Goal: Task Accomplishment & Management: Complete application form

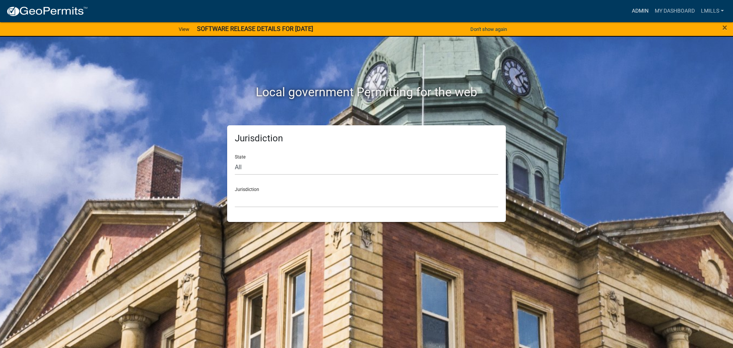
click at [636, 11] on link "Admin" at bounding box center [640, 11] width 23 height 15
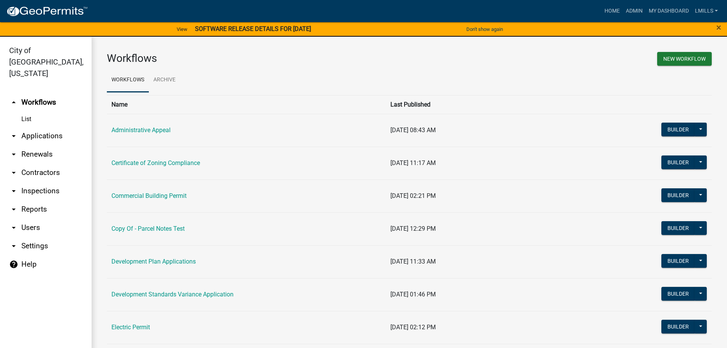
click at [34, 200] on link "arrow_drop_down Reports" at bounding box center [46, 209] width 92 height 18
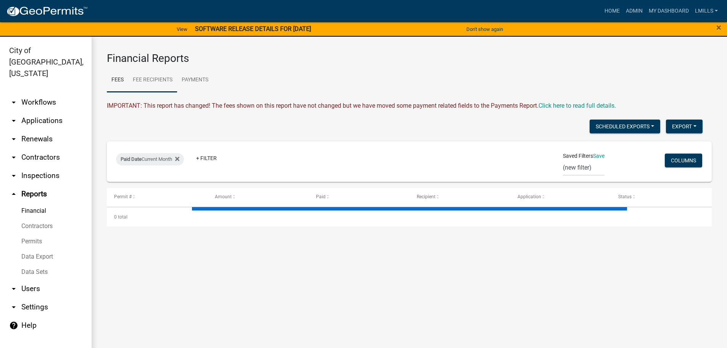
click at [161, 81] on link "Fee Recipients" at bounding box center [152, 80] width 49 height 24
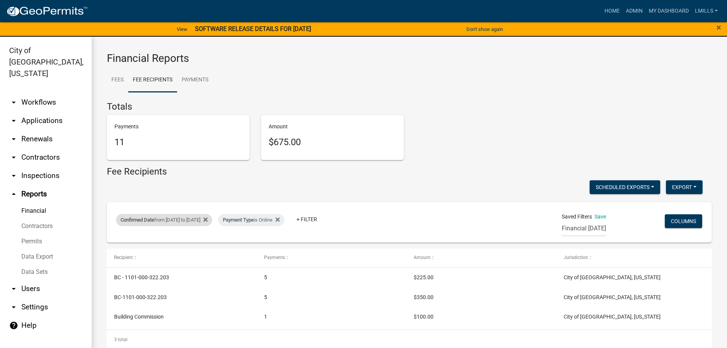
click at [212, 218] on div "Confirmed Date from 10/03/2025 to 10/05/2025" at bounding box center [164, 220] width 96 height 12
select select "custom"
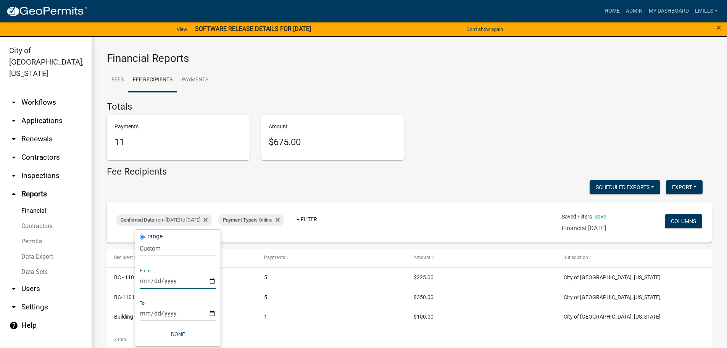
click at [211, 284] on input "2025-10-03" at bounding box center [178, 281] width 76 height 16
type input "2025-10-06"
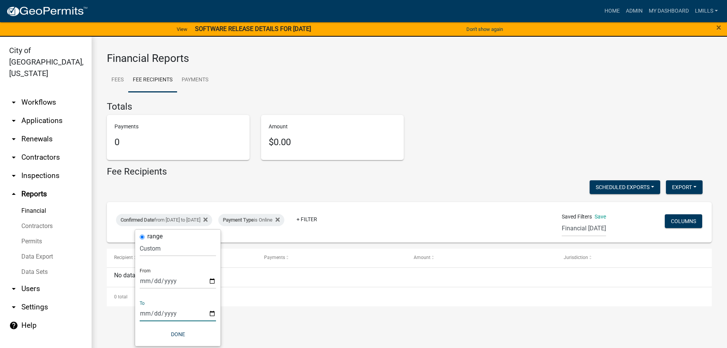
click at [212, 312] on input "2025-10-05" at bounding box center [178, 314] width 76 height 16
type input "2025-10-06"
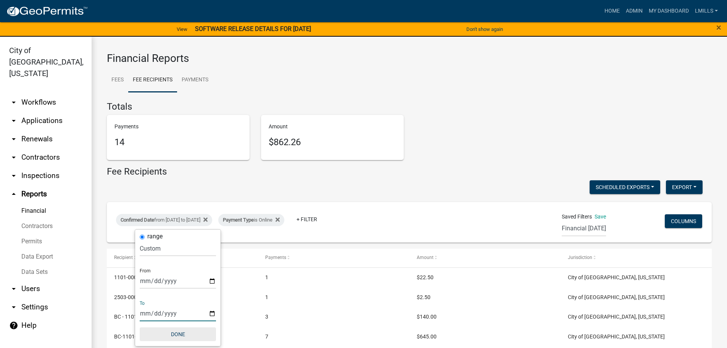
click at [177, 333] on button "Done" at bounding box center [178, 334] width 76 height 14
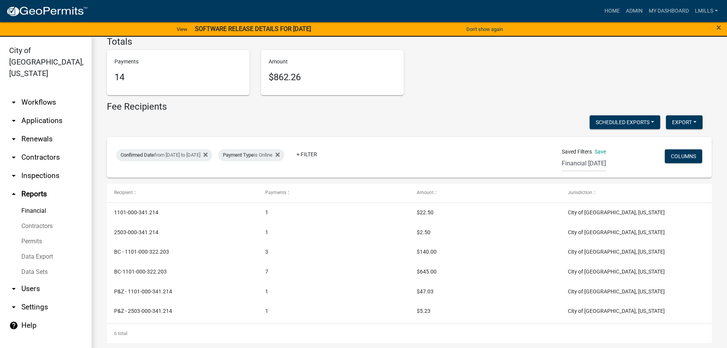
scroll to position [66, 0]
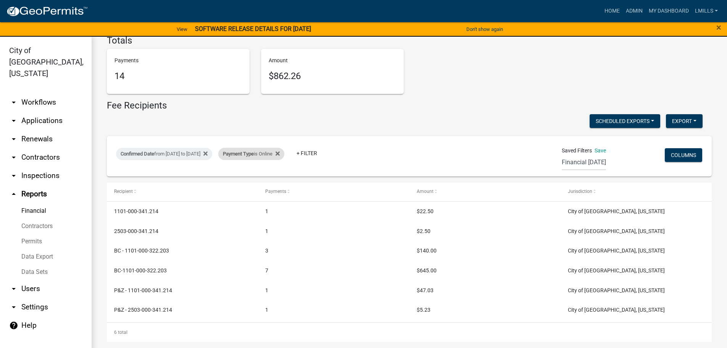
click at [285, 151] on div "Payment Type is Online" at bounding box center [251, 154] width 66 height 12
click at [279, 182] on select "Select an option Online CreditCardPOS Check Cash" at bounding box center [279, 183] width 76 height 16
select select "Check"
click at [241, 175] on select "Select an option Online CreditCardPOS Check Cash" at bounding box center [279, 183] width 76 height 16
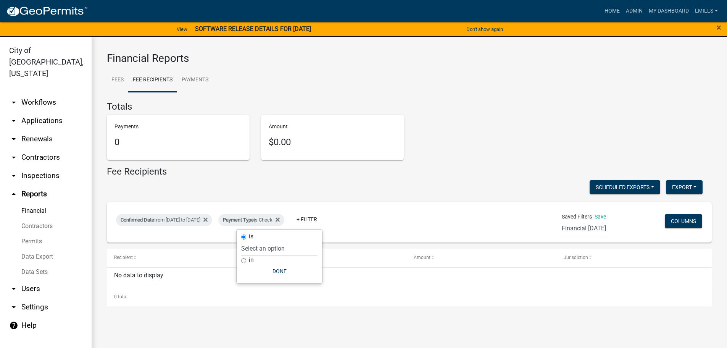
scroll to position [0, 0]
click at [284, 207] on div "Confirmed Date from 10/06/2025 to 10/06/2025 Payment Type is Check + Filter Sav…" at bounding box center [409, 222] width 598 height 40
click at [285, 225] on div "Payment Type is Check" at bounding box center [251, 220] width 66 height 12
click at [286, 249] on select "Select an option Online CreditCardPOS Check Cash" at bounding box center [279, 249] width 76 height 16
select select "Cash"
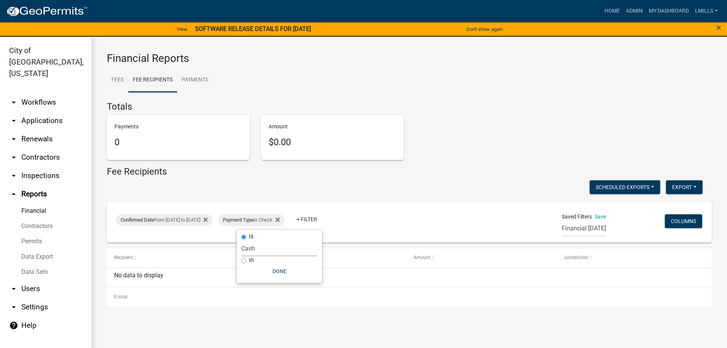
click at [241, 241] on select "Select an option Online CreditCardPOS Check Cash" at bounding box center [279, 249] width 76 height 16
click at [279, 274] on button "Done" at bounding box center [278, 271] width 76 height 14
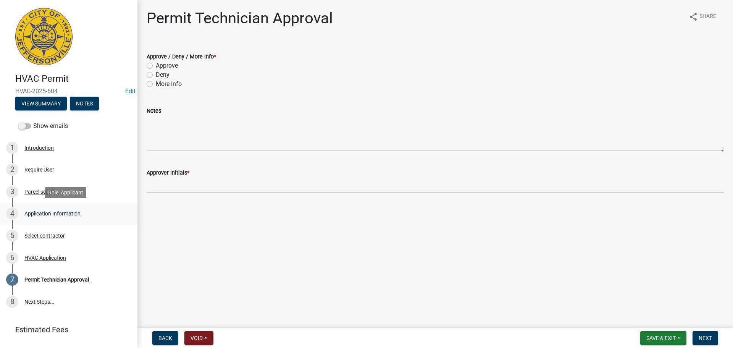
click at [68, 212] on div "Application Information" at bounding box center [52, 213] width 56 height 5
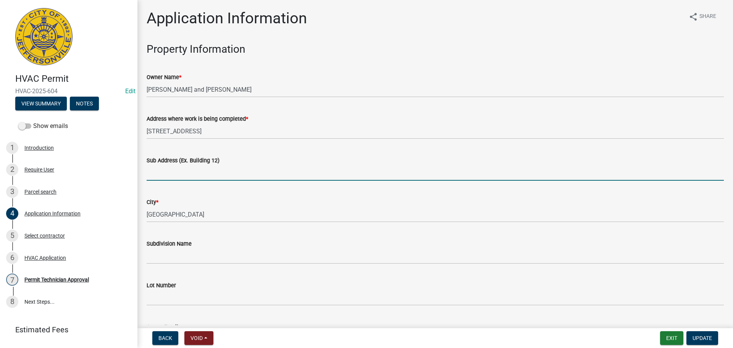
click at [218, 176] on input "Sub Address (Ex. Building 12)" at bounding box center [435, 173] width 577 height 16
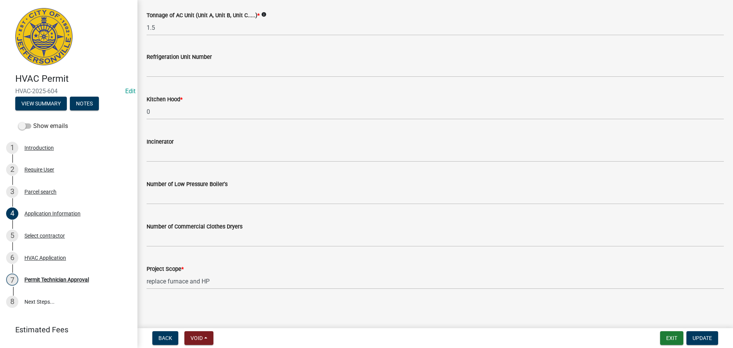
scroll to position [476, 0]
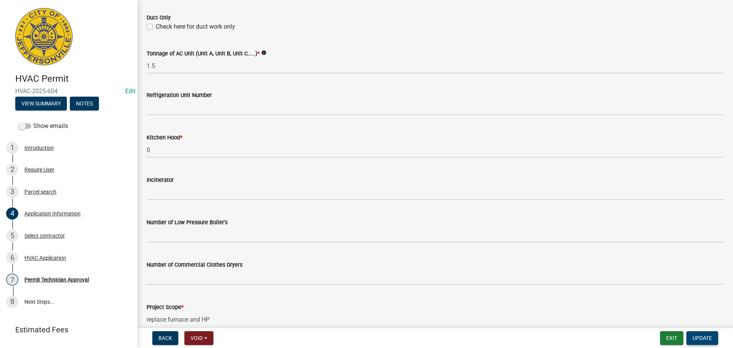
type input "33 Blanchel Terrace"
click at [708, 338] on span "Update" at bounding box center [702, 338] width 19 height 6
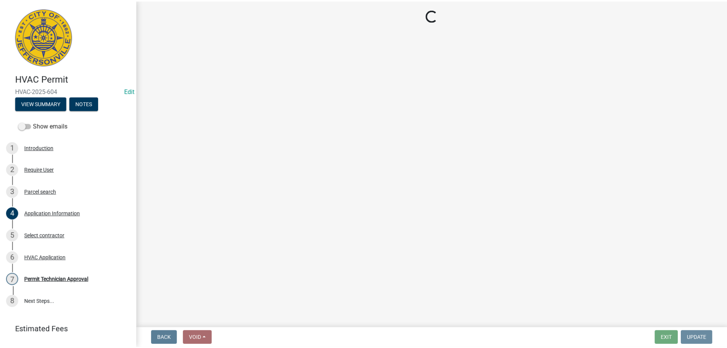
scroll to position [0, 0]
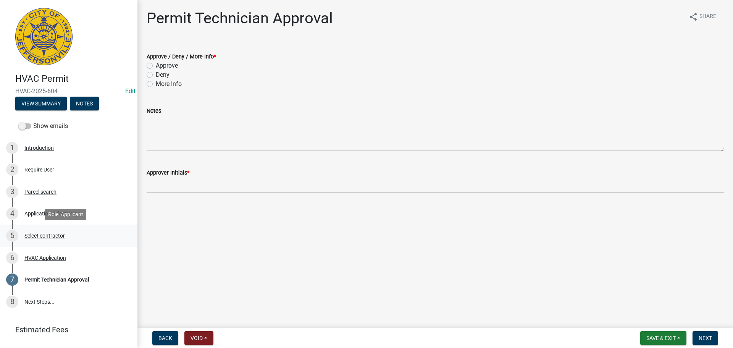
click at [44, 238] on div "Select contractor" at bounding box center [44, 235] width 40 height 5
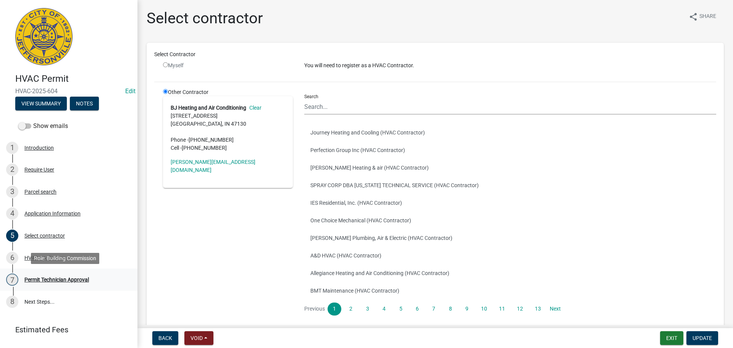
click at [46, 277] on div "Permit Technician Approval" at bounding box center [56, 279] width 65 height 5
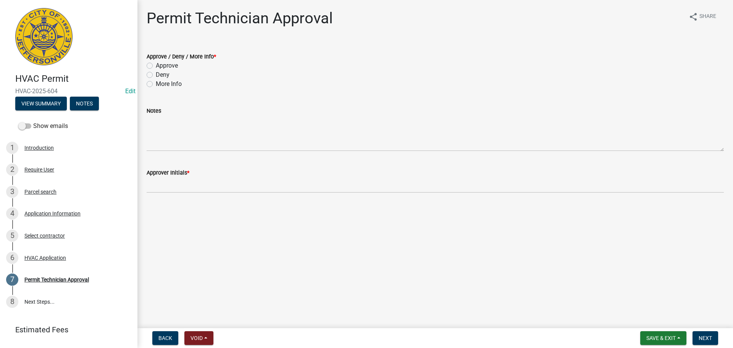
click at [170, 62] on label "Approve" at bounding box center [167, 65] width 22 height 9
click at [161, 62] on input "Approve" at bounding box center [158, 63] width 5 height 5
radio input "true"
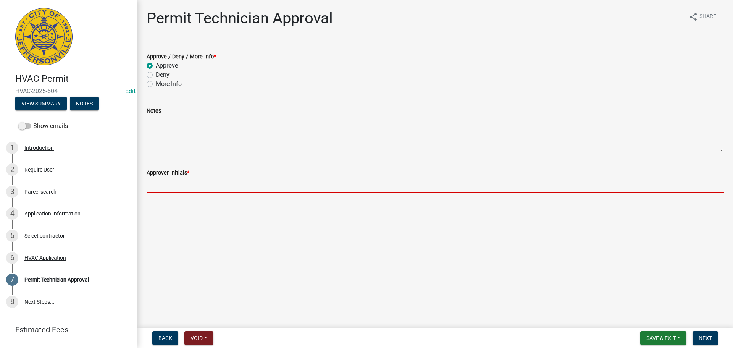
click at [210, 179] on input "Approver Initials *" at bounding box center [435, 185] width 577 height 16
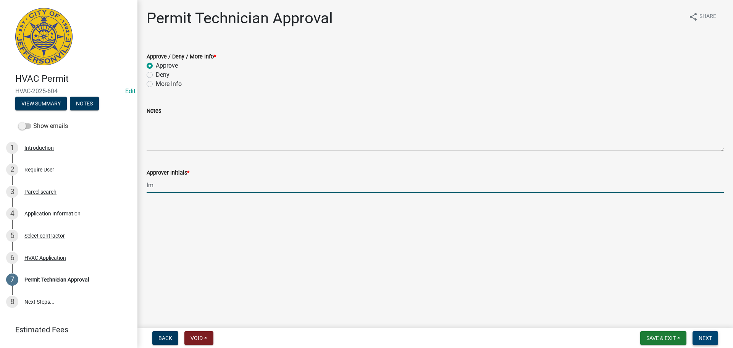
type input "lm"
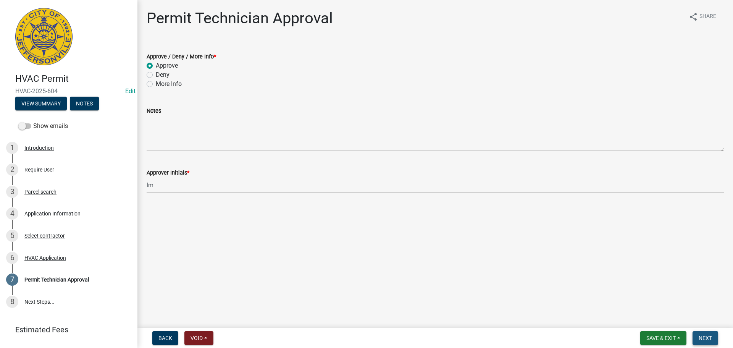
click at [706, 336] on span "Next" at bounding box center [705, 338] width 13 height 6
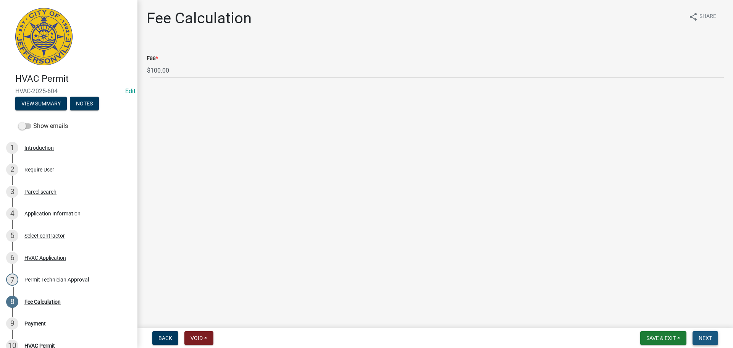
click at [706, 336] on span "Next" at bounding box center [705, 338] width 13 height 6
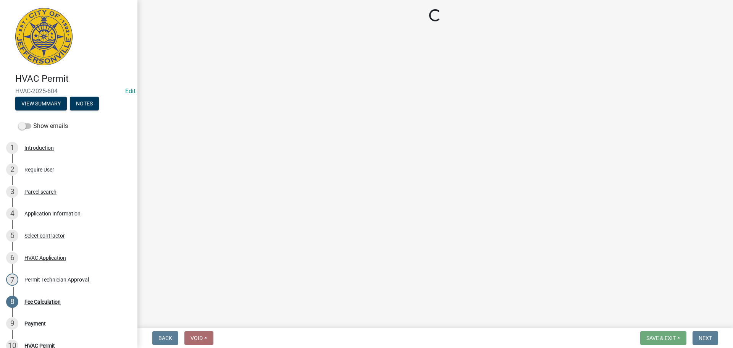
select select "3: 3"
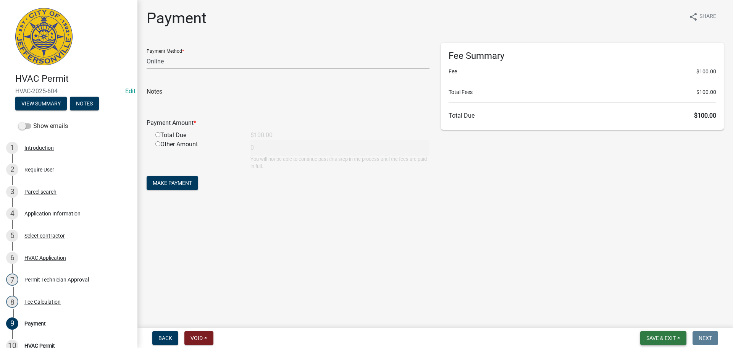
click at [671, 335] on span "Save & Exit" at bounding box center [661, 338] width 29 height 6
click at [671, 323] on button "Save & Exit" at bounding box center [656, 318] width 61 height 18
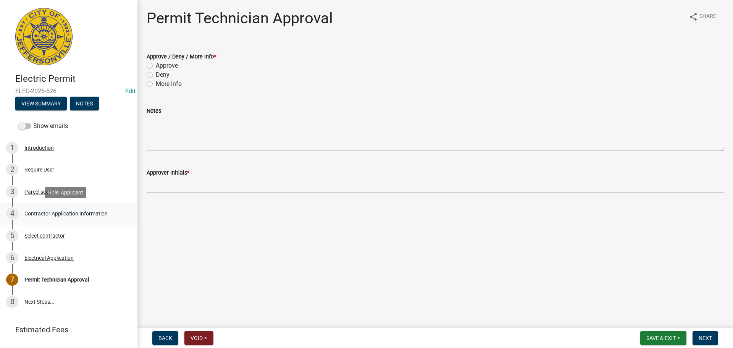
click at [50, 212] on div "Contractor Application Information" at bounding box center [65, 213] width 83 height 5
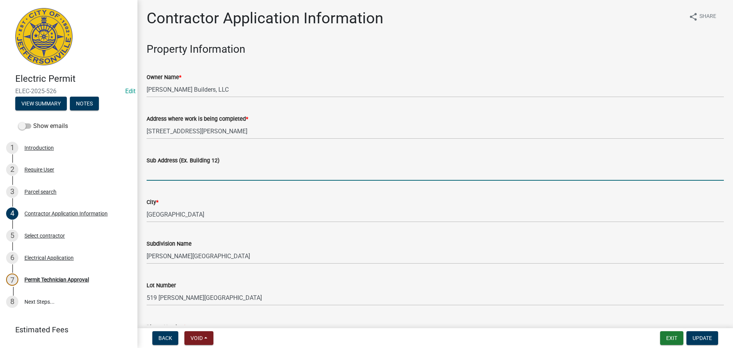
click at [190, 178] on input "Sub Address (Ex. Building 12)" at bounding box center [435, 173] width 577 height 16
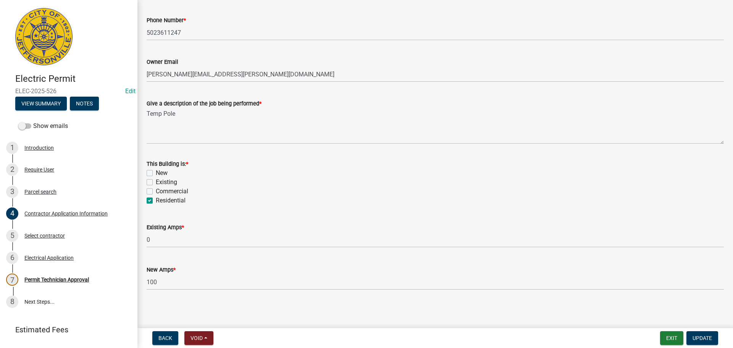
scroll to position [308, 0]
type input "7983 Stacy Springs Blvd."
click at [702, 336] on span "Update" at bounding box center [702, 338] width 19 height 6
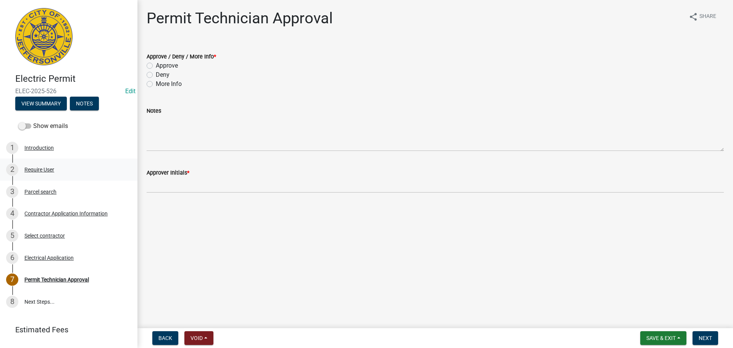
click at [51, 172] on div "Require User" at bounding box center [39, 169] width 30 height 5
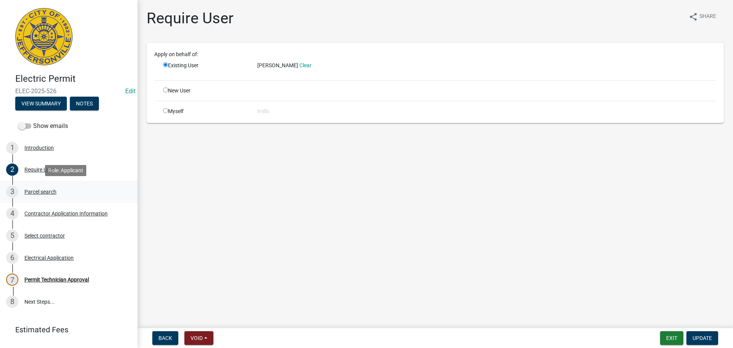
click at [43, 193] on div "Parcel search" at bounding box center [40, 191] width 32 height 5
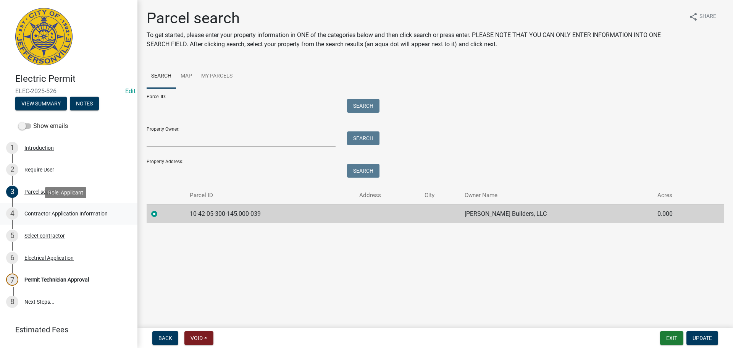
click at [44, 204] on link "4 Contractor Application Information" at bounding box center [68, 214] width 137 height 22
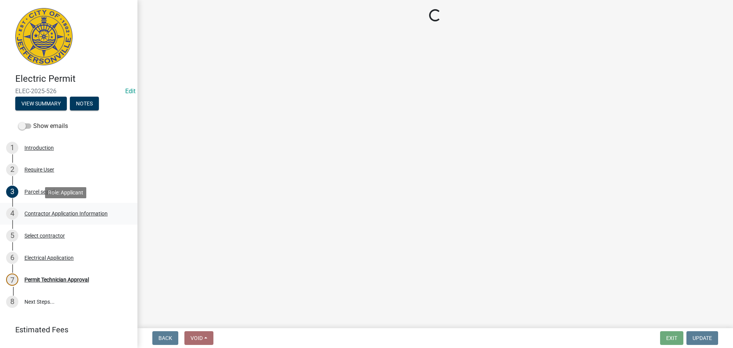
click at [44, 212] on div "Contractor Application Information" at bounding box center [65, 213] width 83 height 5
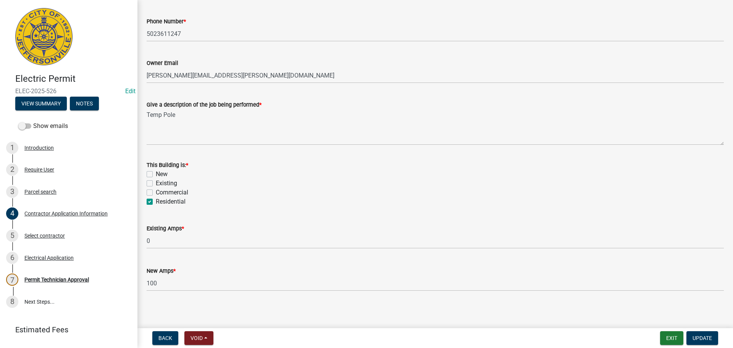
scroll to position [308, 0]
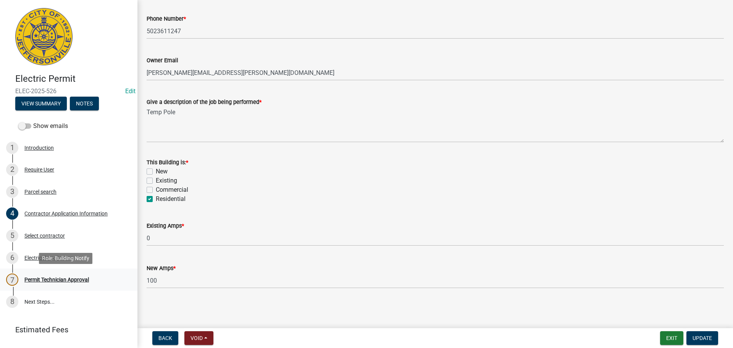
click at [48, 280] on div "Permit Technician Approval" at bounding box center [56, 279] width 65 height 5
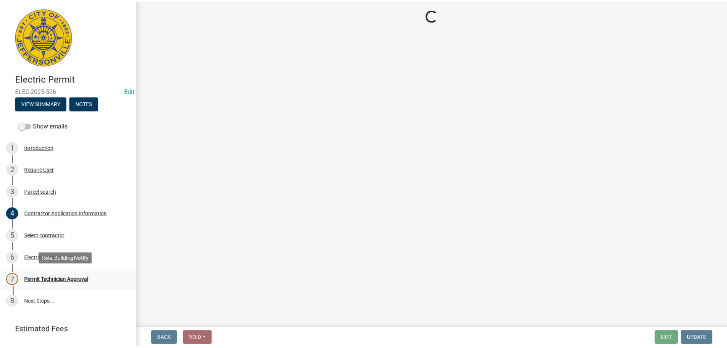
scroll to position [0, 0]
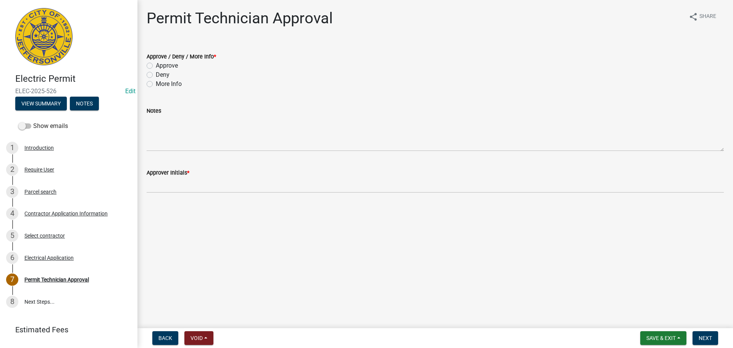
click at [169, 65] on label "Approve" at bounding box center [167, 65] width 22 height 9
click at [161, 65] on input "Approve" at bounding box center [158, 63] width 5 height 5
radio input "true"
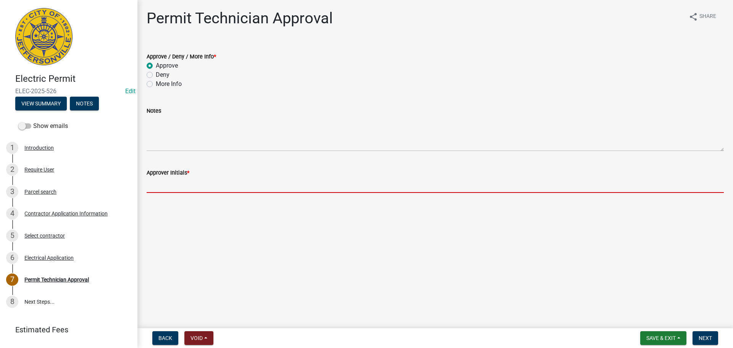
click at [179, 189] on input "Approver Initials *" at bounding box center [435, 185] width 577 height 16
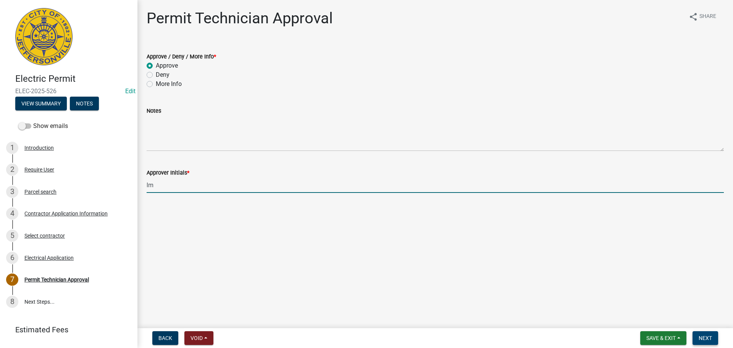
type input "lm"
click at [701, 338] on span "Next" at bounding box center [705, 338] width 13 height 6
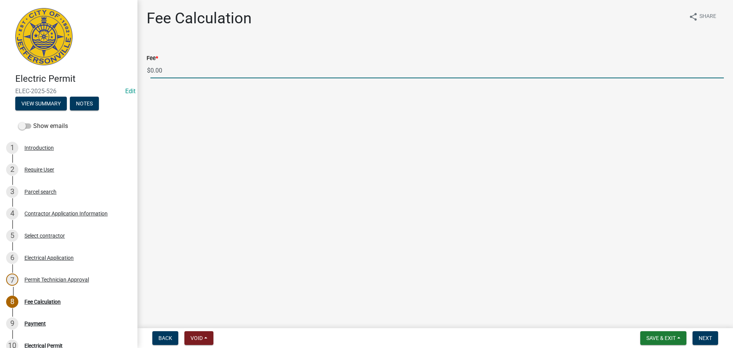
drag, startPoint x: 162, startPoint y: 70, endPoint x: 136, endPoint y: 71, distance: 25.2
click at [137, 71] on div "Electric Permit ELEC-2025-526 Edit View Summary Notes Show emails 1 Introductio…" at bounding box center [366, 174] width 733 height 348
type input "35.00"
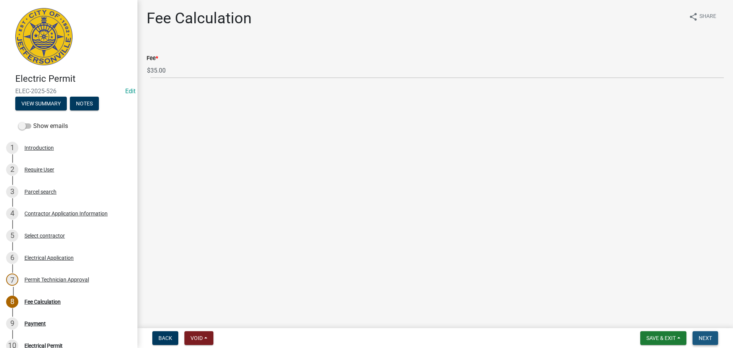
click at [710, 331] on button "Next" at bounding box center [706, 338] width 26 height 14
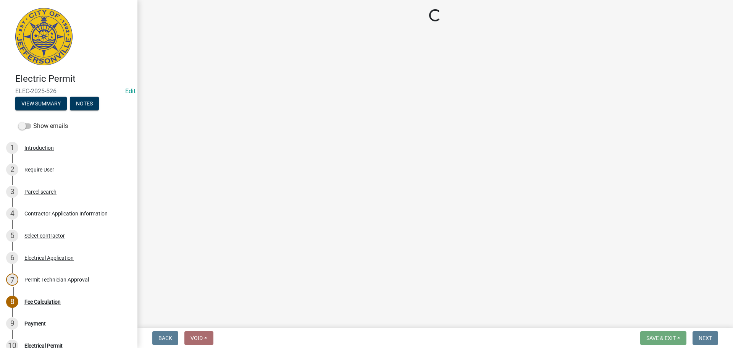
select select "3: 3"
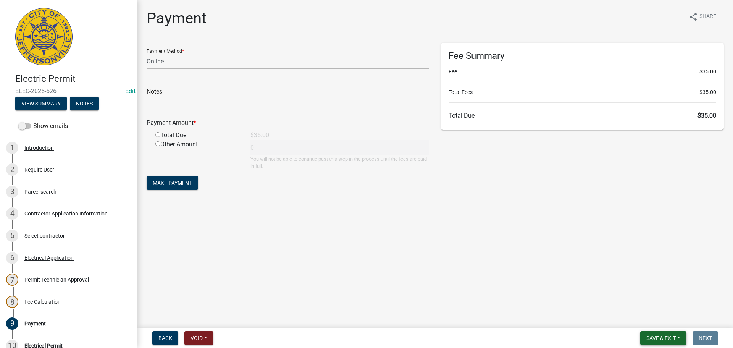
click at [661, 336] on span "Save & Exit" at bounding box center [661, 338] width 29 height 6
click at [662, 317] on button "Save & Exit" at bounding box center [656, 318] width 61 height 18
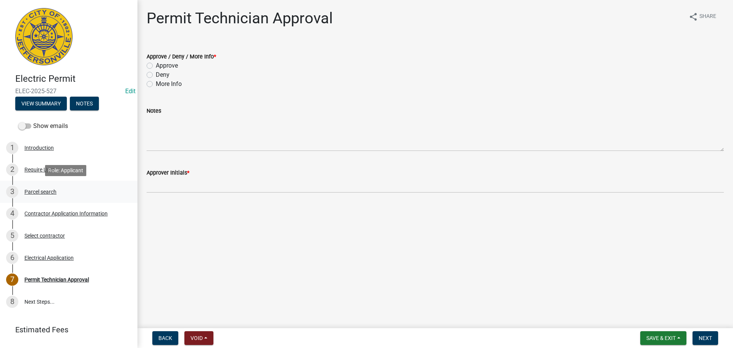
click at [50, 191] on div "Parcel search" at bounding box center [40, 191] width 32 height 5
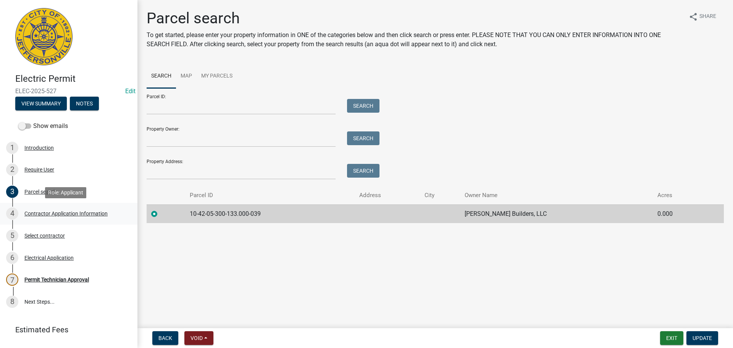
click at [56, 215] on div "Contractor Application Information" at bounding box center [65, 213] width 83 height 5
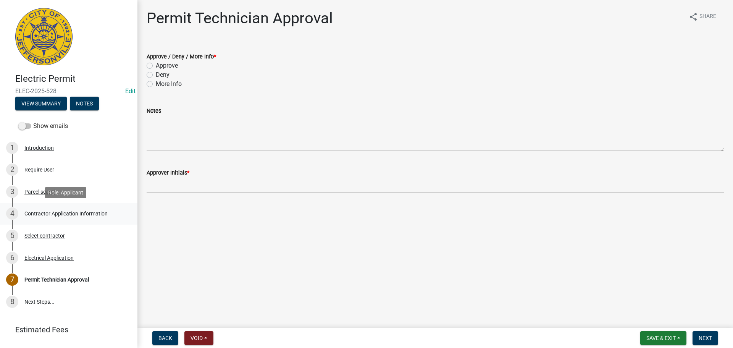
click at [37, 213] on div "Contractor Application Information" at bounding box center [65, 213] width 83 height 5
click at [50, 213] on div "Contractor Application Information" at bounding box center [65, 213] width 83 height 5
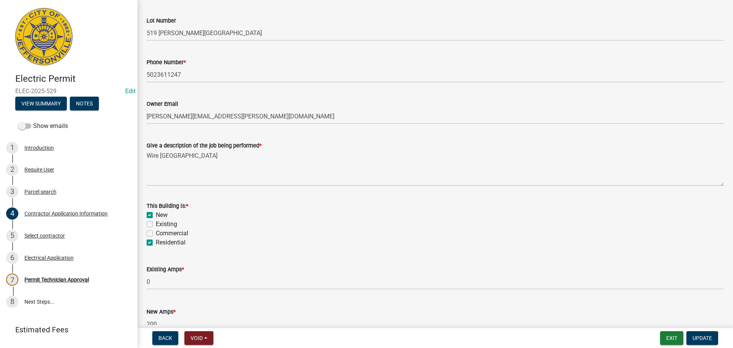
scroll to position [306, 0]
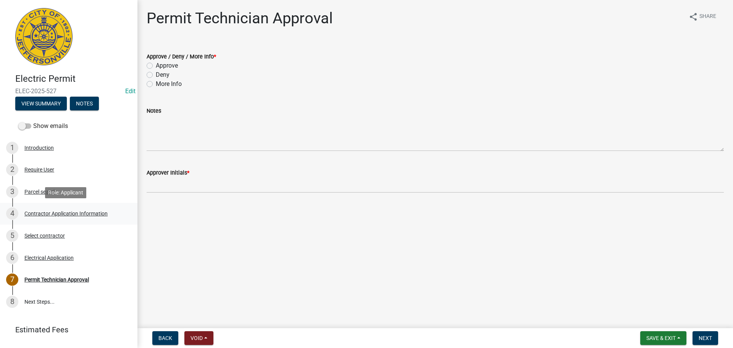
click at [37, 212] on div "Contractor Application Information" at bounding box center [65, 213] width 83 height 5
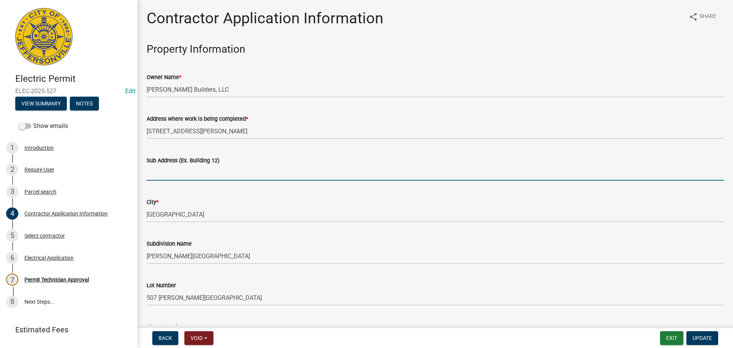
click at [172, 176] on input "Sub Address (Ex. Building 12)" at bounding box center [435, 173] width 577 height 16
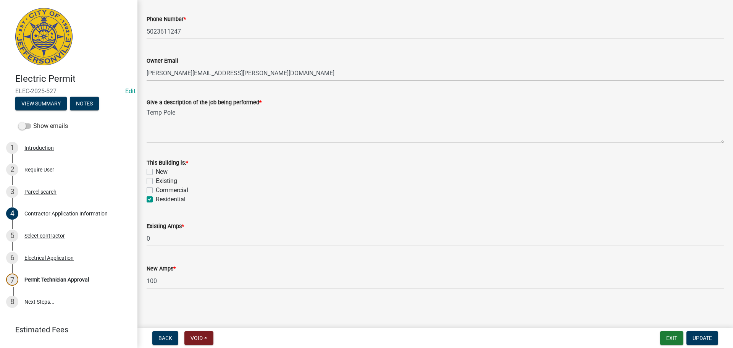
scroll to position [308, 0]
type input "7986 Stacy Springs Blvd."
click at [711, 338] on span "Update" at bounding box center [702, 338] width 19 height 6
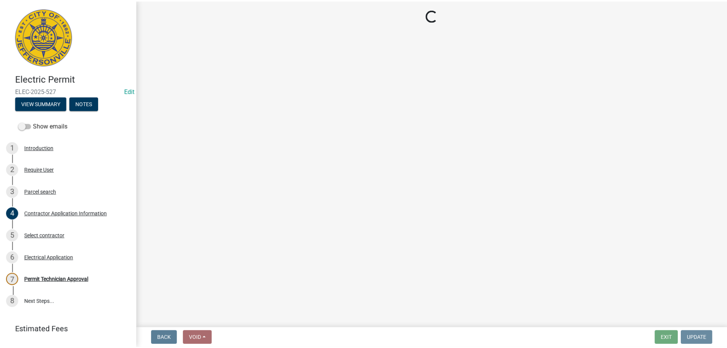
scroll to position [0, 0]
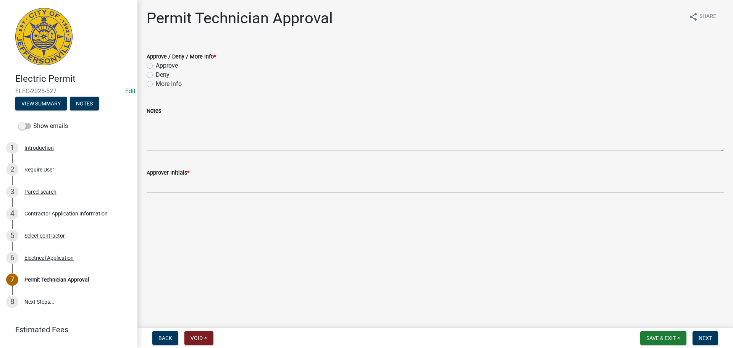
click at [168, 66] on label "Approve" at bounding box center [167, 65] width 22 height 9
click at [161, 66] on input "Approve" at bounding box center [158, 63] width 5 height 5
radio input "true"
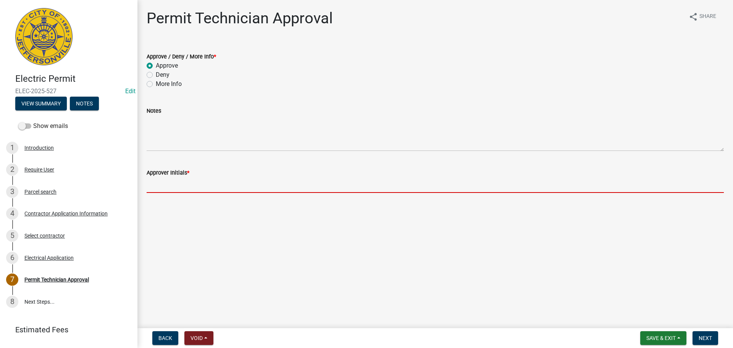
click at [179, 189] on input "Approver Initials *" at bounding box center [435, 185] width 577 height 16
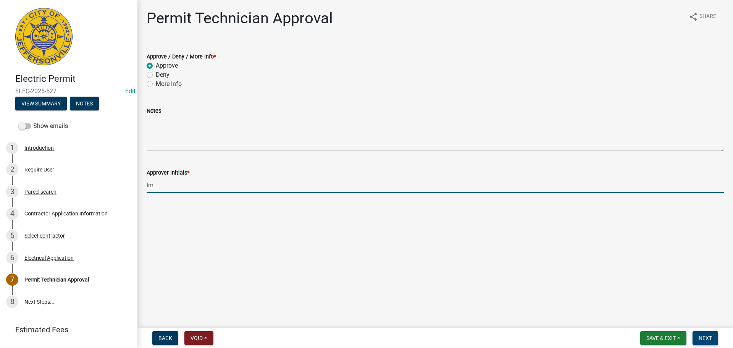
type input "lm"
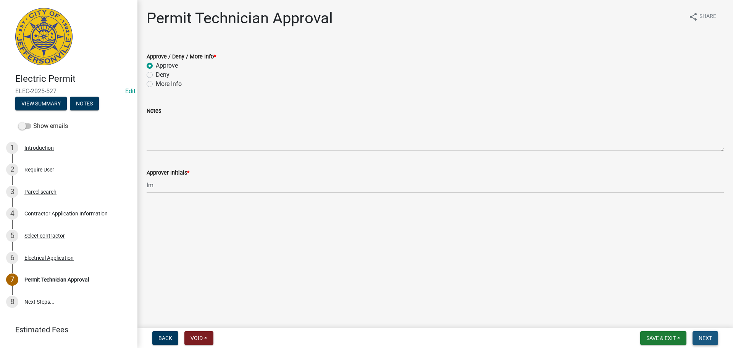
click at [698, 336] on button "Next" at bounding box center [706, 338] width 26 height 14
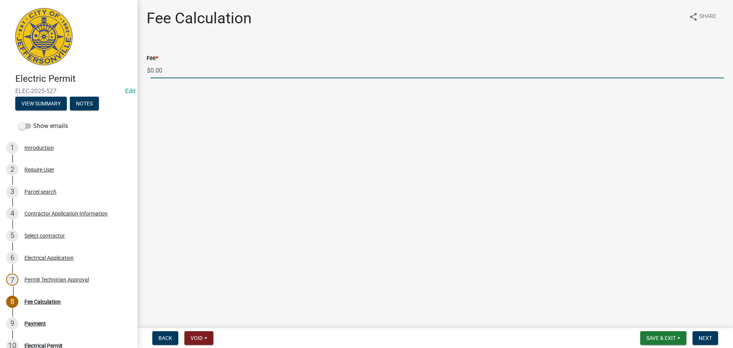
drag, startPoint x: 169, startPoint y: 70, endPoint x: 130, endPoint y: 68, distance: 39.0
click at [130, 68] on div "Electric Permit ELEC-2025-527 Edit View Summary Notes Show emails 1 Introductio…" at bounding box center [366, 174] width 733 height 348
type input "35.00"
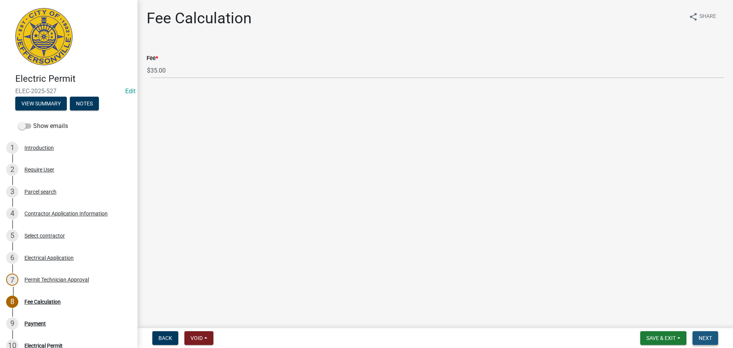
click at [703, 331] on button "Next" at bounding box center [706, 338] width 26 height 14
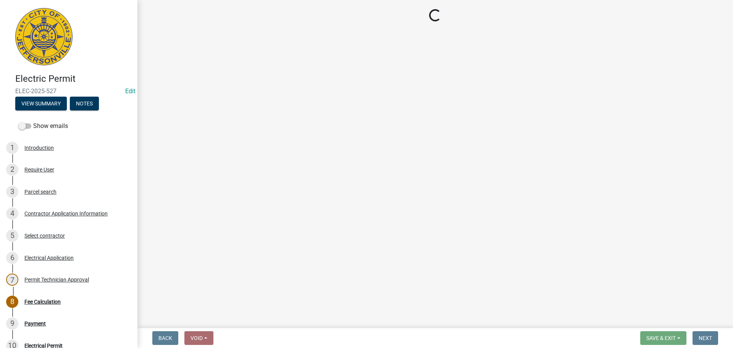
select select "3: 3"
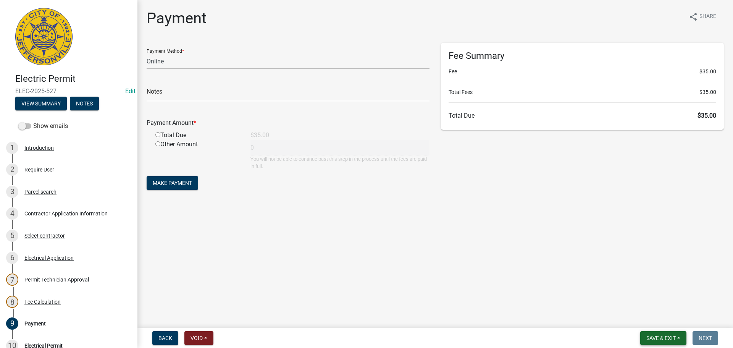
click at [662, 340] on span "Save & Exit" at bounding box center [661, 338] width 29 height 6
click at [662, 319] on button "Save & Exit" at bounding box center [656, 318] width 61 height 18
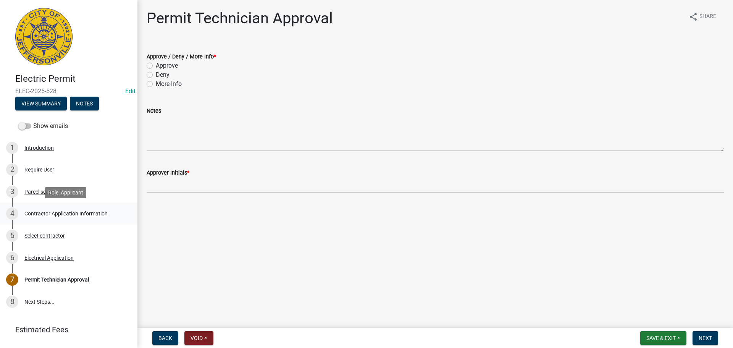
click at [62, 213] on div "Contractor Application Information" at bounding box center [65, 213] width 83 height 5
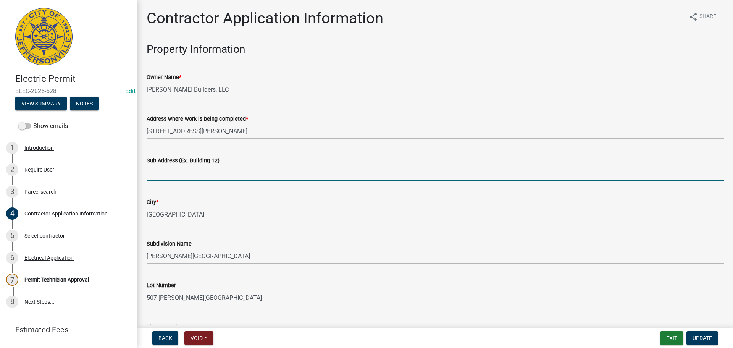
click at [217, 173] on input "Sub Address (Ex. Building 12)" at bounding box center [435, 173] width 577 height 16
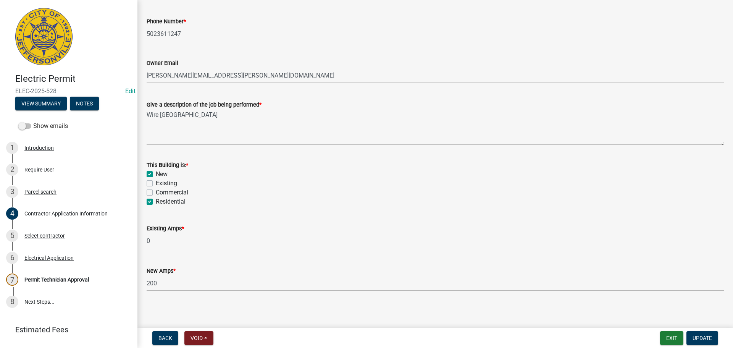
scroll to position [308, 0]
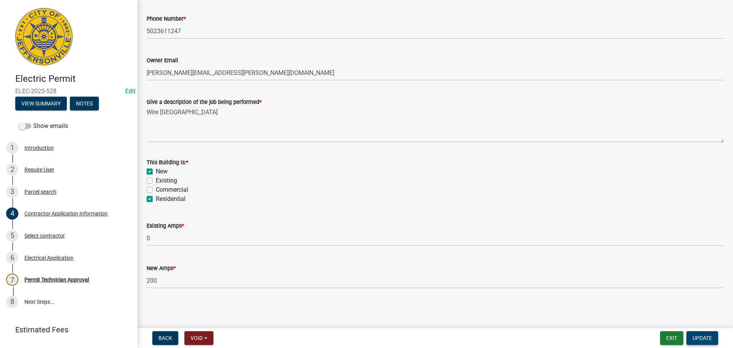
type input "[STREET_ADDRESS][PERSON_NAME]"
click at [714, 339] on button "Update" at bounding box center [703, 338] width 32 height 14
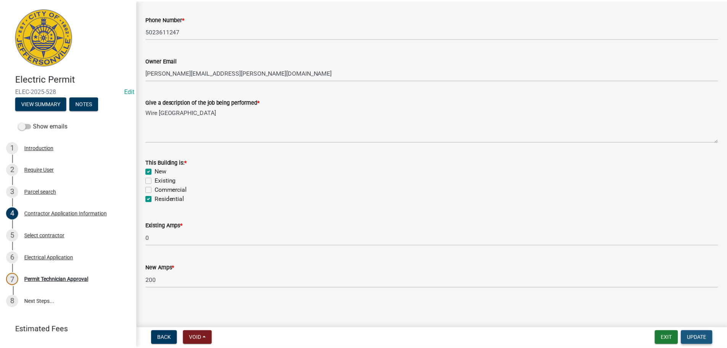
scroll to position [0, 0]
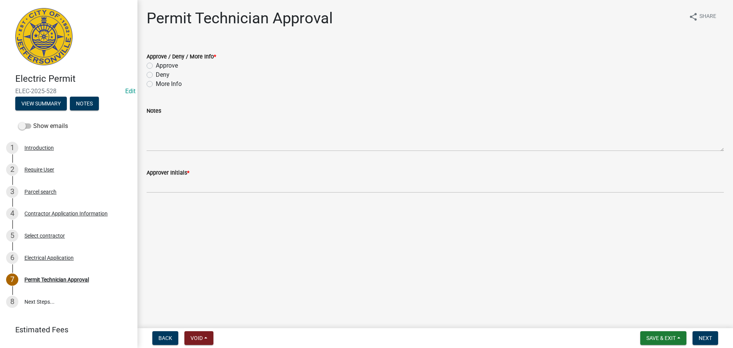
click at [171, 64] on label "Approve" at bounding box center [167, 65] width 22 height 9
click at [161, 64] on input "Approve" at bounding box center [158, 63] width 5 height 5
radio input "true"
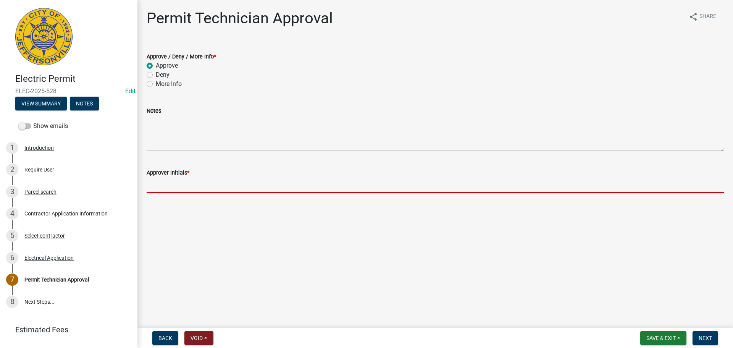
click at [184, 185] on input "Approver Initials *" at bounding box center [435, 185] width 577 height 16
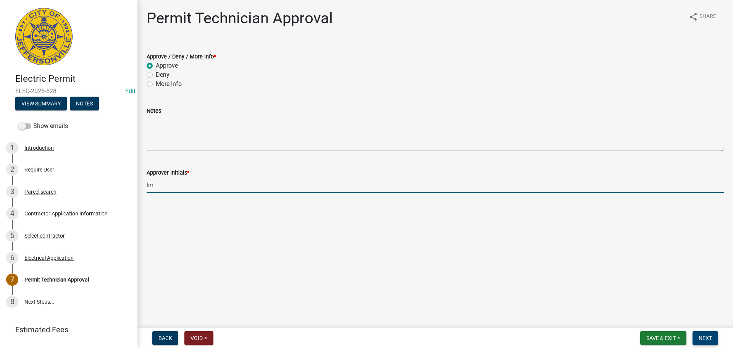
type input "lm"
click at [695, 335] on button "Next" at bounding box center [706, 338] width 26 height 14
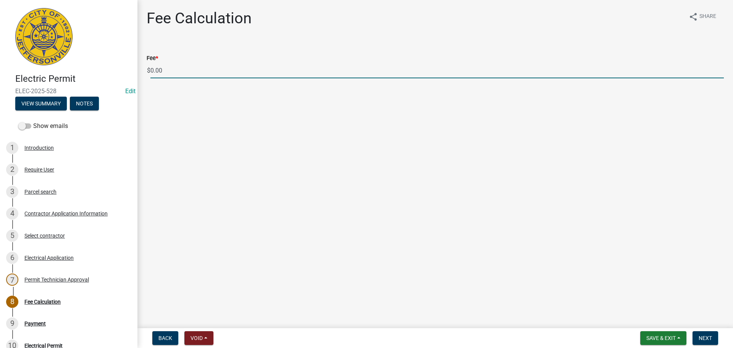
drag, startPoint x: 188, startPoint y: 73, endPoint x: 135, endPoint y: 72, distance: 53.5
click at [135, 72] on div "Electric Permit ELEC-2025-528 Edit View Summary Notes Show emails 1 Introductio…" at bounding box center [366, 174] width 733 height 348
type input "100.00"
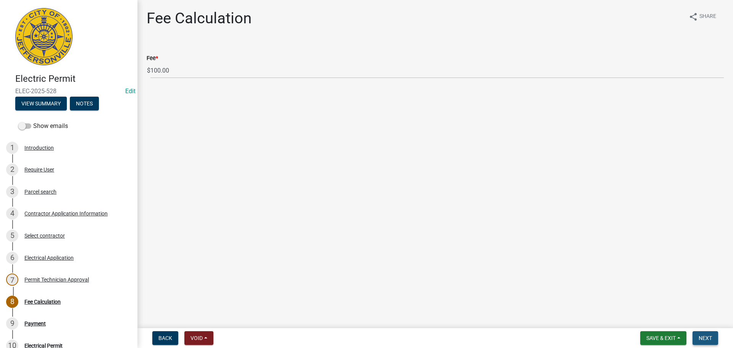
click at [696, 336] on button "Next" at bounding box center [706, 338] width 26 height 14
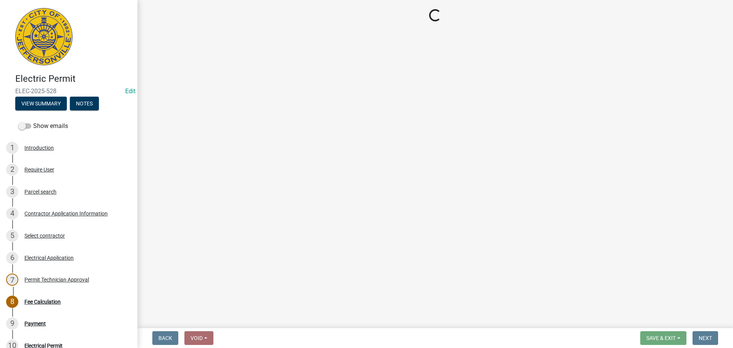
select select "3: 3"
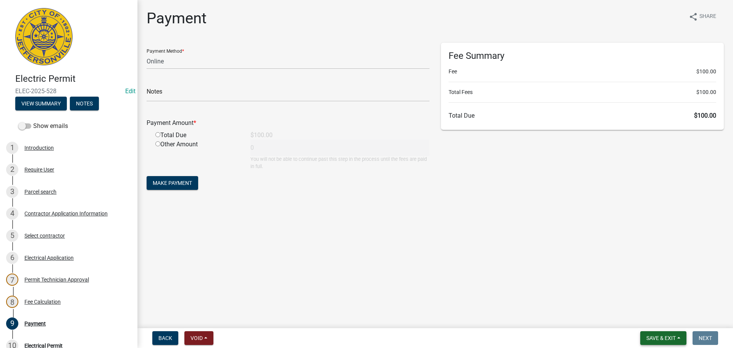
click at [664, 333] on button "Save & Exit" at bounding box center [663, 338] width 46 height 14
click at [664, 323] on button "Save & Exit" at bounding box center [656, 318] width 61 height 18
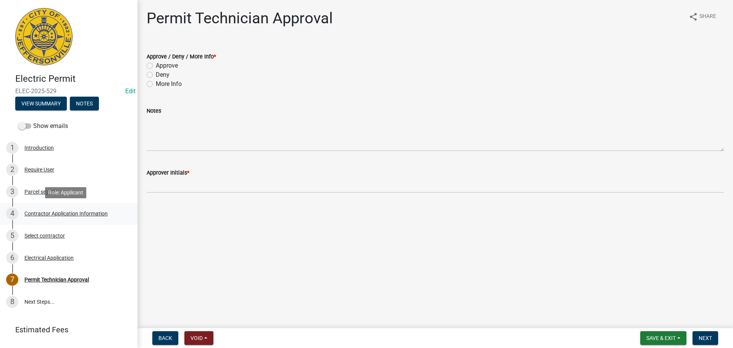
click at [56, 215] on div "Contractor Application Information" at bounding box center [65, 213] width 83 height 5
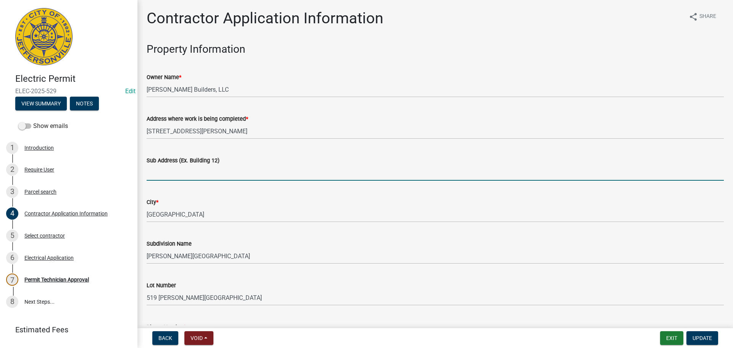
click at [221, 165] on input "Sub Address (Ex. Building 12)" at bounding box center [435, 173] width 577 height 16
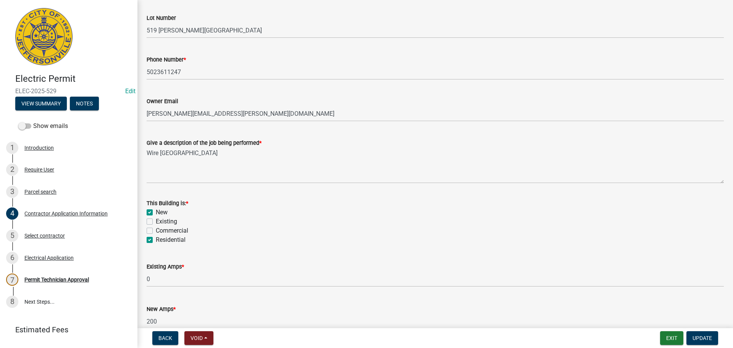
scroll to position [308, 0]
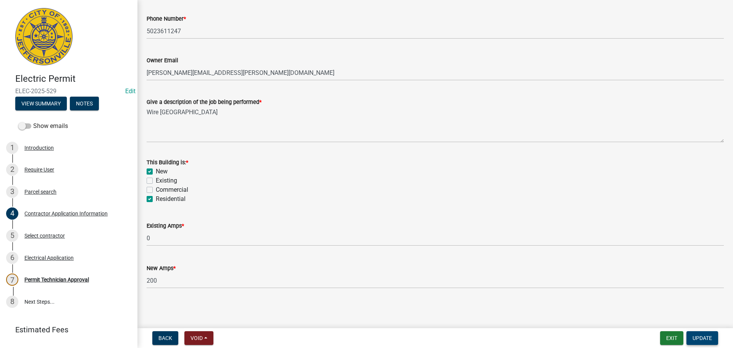
type input "[STREET_ADDRESS][PERSON_NAME]"
click at [707, 340] on span "Update" at bounding box center [702, 338] width 19 height 6
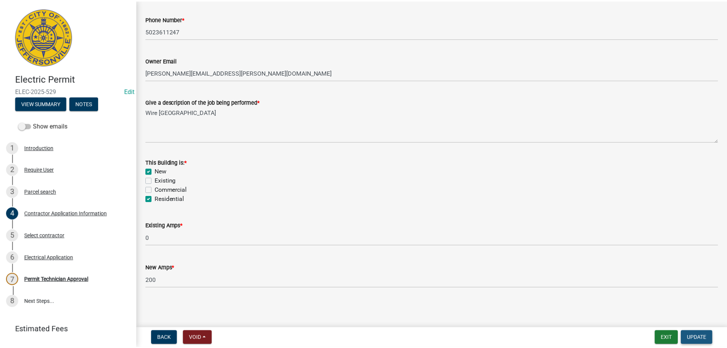
scroll to position [0, 0]
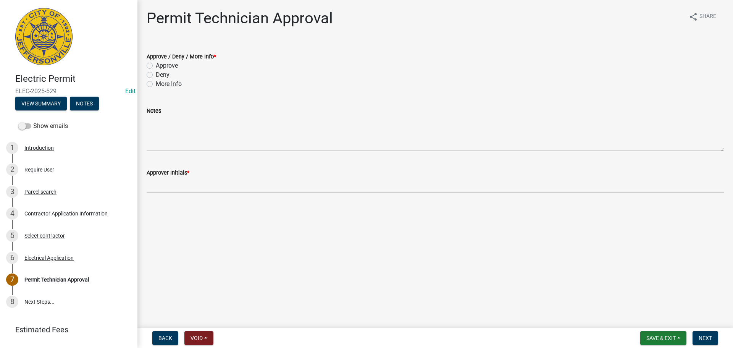
click at [170, 65] on label "Approve" at bounding box center [167, 65] width 22 height 9
click at [161, 65] on input "Approve" at bounding box center [158, 63] width 5 height 5
radio input "true"
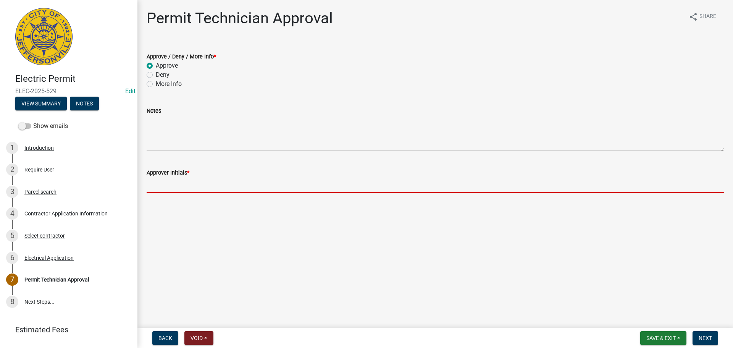
click at [161, 181] on input "Approver Initials *" at bounding box center [435, 185] width 577 height 16
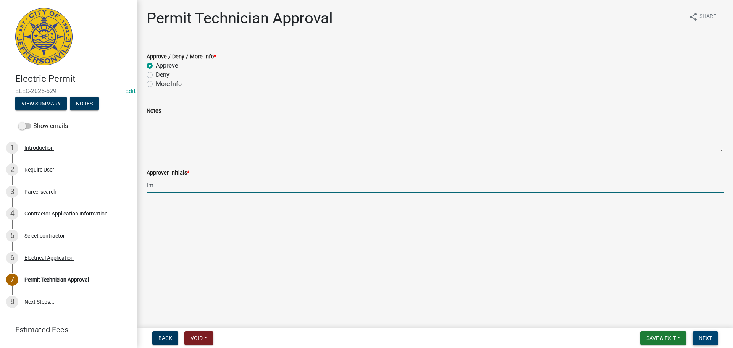
type input "lm"
click at [701, 338] on span "Next" at bounding box center [705, 338] width 13 height 6
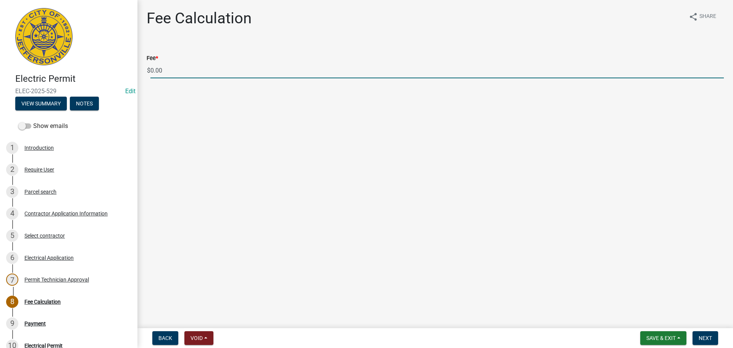
drag, startPoint x: 199, startPoint y: 77, endPoint x: 130, endPoint y: 74, distance: 68.4
click at [130, 74] on div "Electric Permit ELEC-2025-529 Edit View Summary Notes Show emails 1 Introductio…" at bounding box center [366, 174] width 733 height 348
type input "100.00"
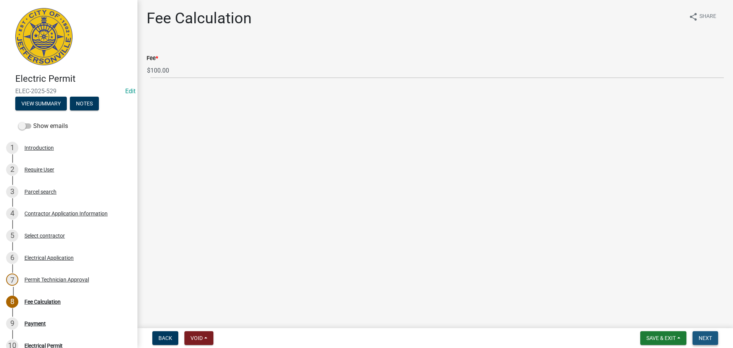
click at [711, 341] on button "Next" at bounding box center [706, 338] width 26 height 14
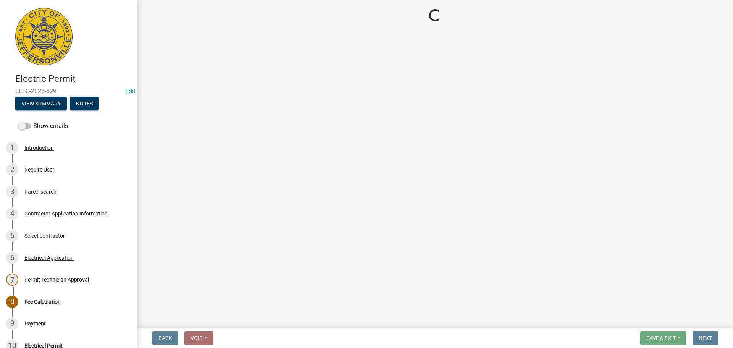
select select "3: 3"
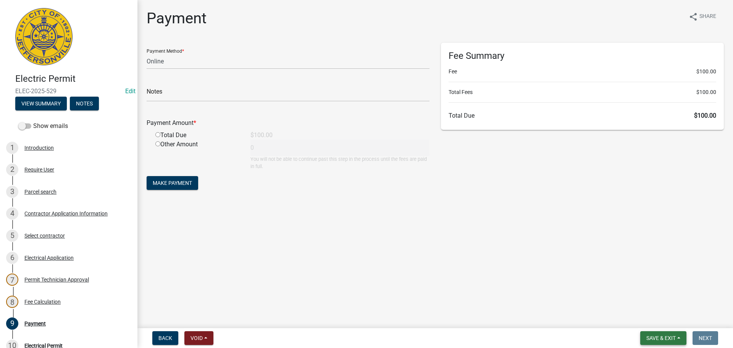
click at [672, 338] on span "Save & Exit" at bounding box center [661, 338] width 29 height 6
click at [667, 318] on button "Save & Exit" at bounding box center [656, 318] width 61 height 18
